Goal: Task Accomplishment & Management: Complete application form

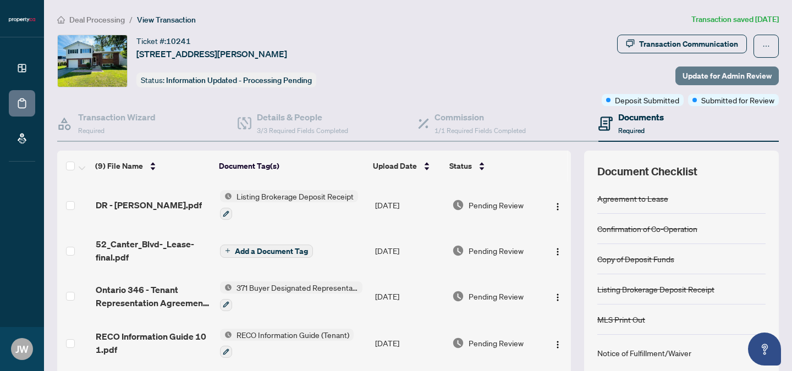
click at [701, 68] on span "Update for Admin Review" at bounding box center [726, 76] width 89 height 18
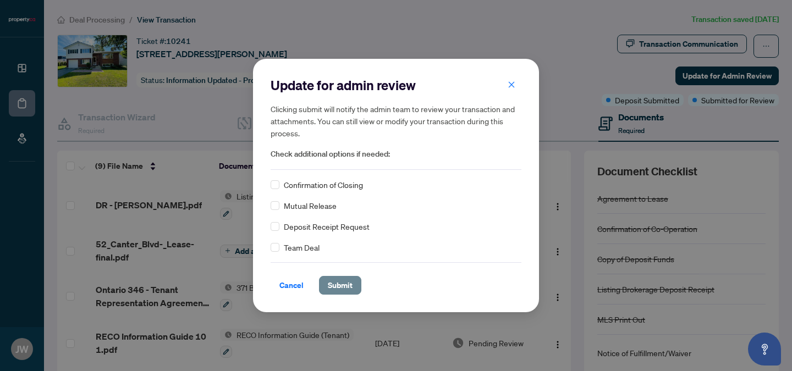
click at [334, 278] on span "Submit" at bounding box center [340, 285] width 25 height 18
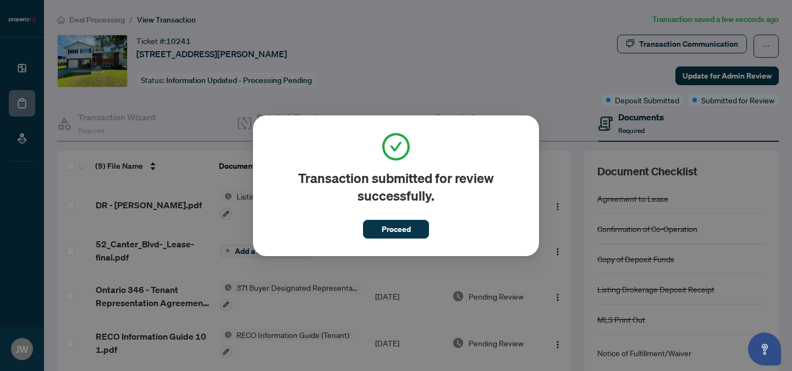
drag, startPoint x: 791, startPoint y: 107, endPoint x: 789, endPoint y: 165, distance: 58.3
click at [789, 165] on div "Transaction submitted for review successfully. Proceed Cancel OK" at bounding box center [396, 185] width 792 height 371
click at [399, 227] on span "Proceed" at bounding box center [395, 229] width 29 height 18
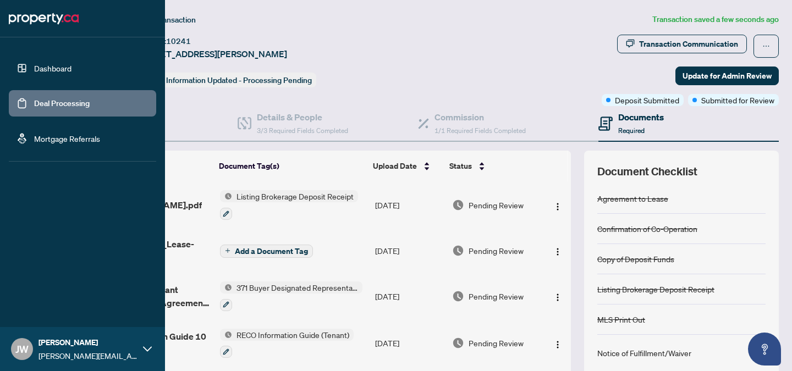
click at [48, 102] on link "Deal Processing" at bounding box center [62, 103] width 56 height 10
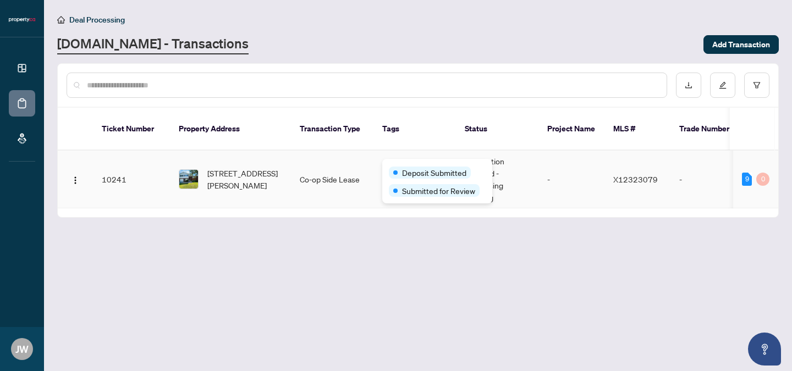
click at [398, 163] on div "Deposit Submitted Submitted for Review" at bounding box center [437, 181] width 110 height 45
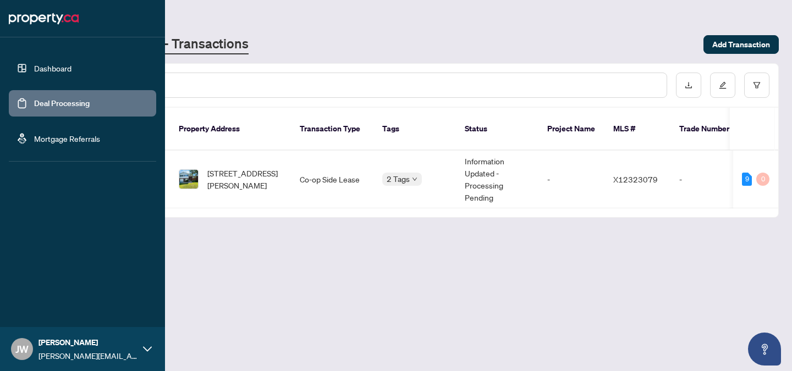
click at [53, 65] on link "Dashboard" at bounding box center [52, 68] width 37 height 10
